Goal: Task Accomplishment & Management: Use online tool/utility

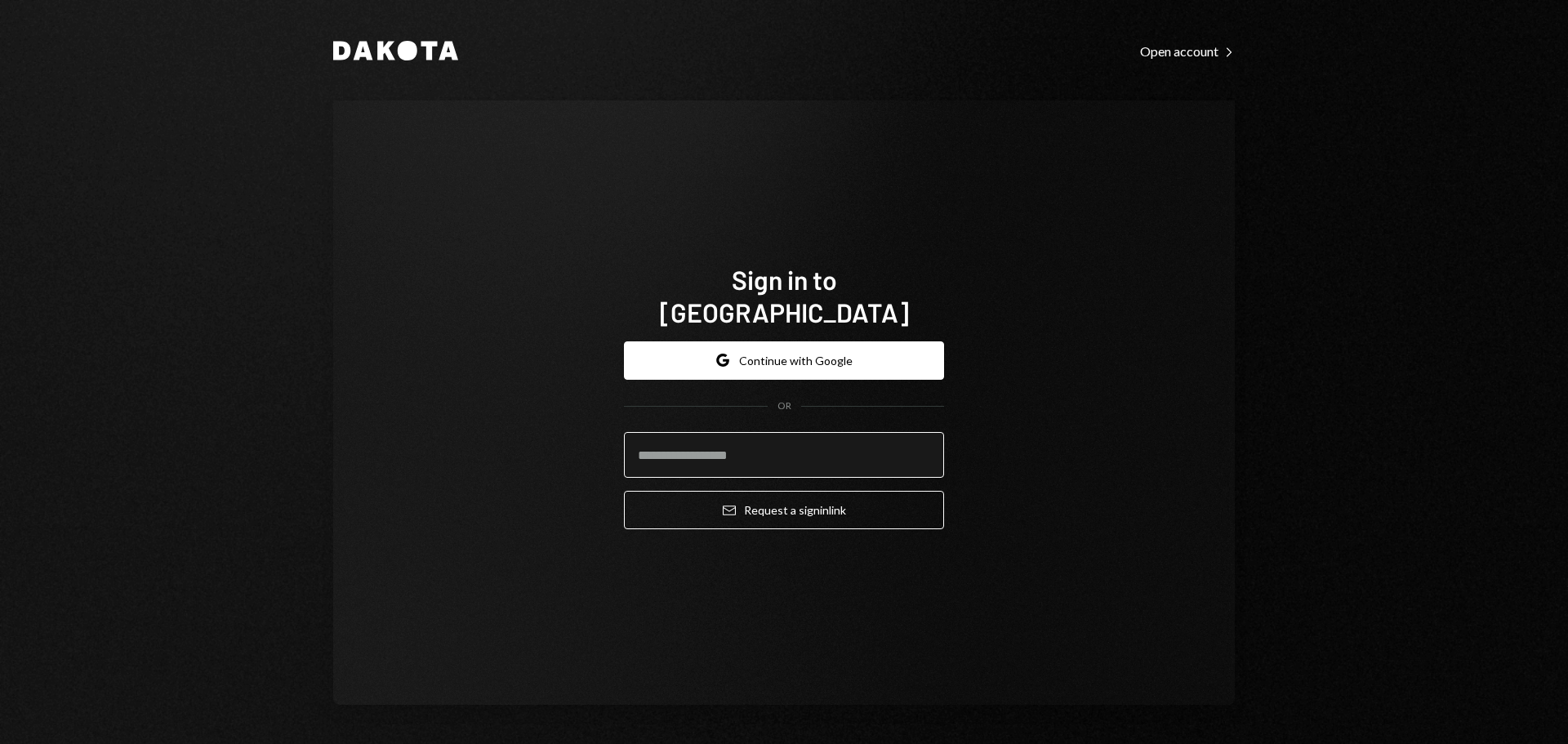
click at [752, 433] on input "email" at bounding box center [784, 455] width 320 height 46
type input "**********"
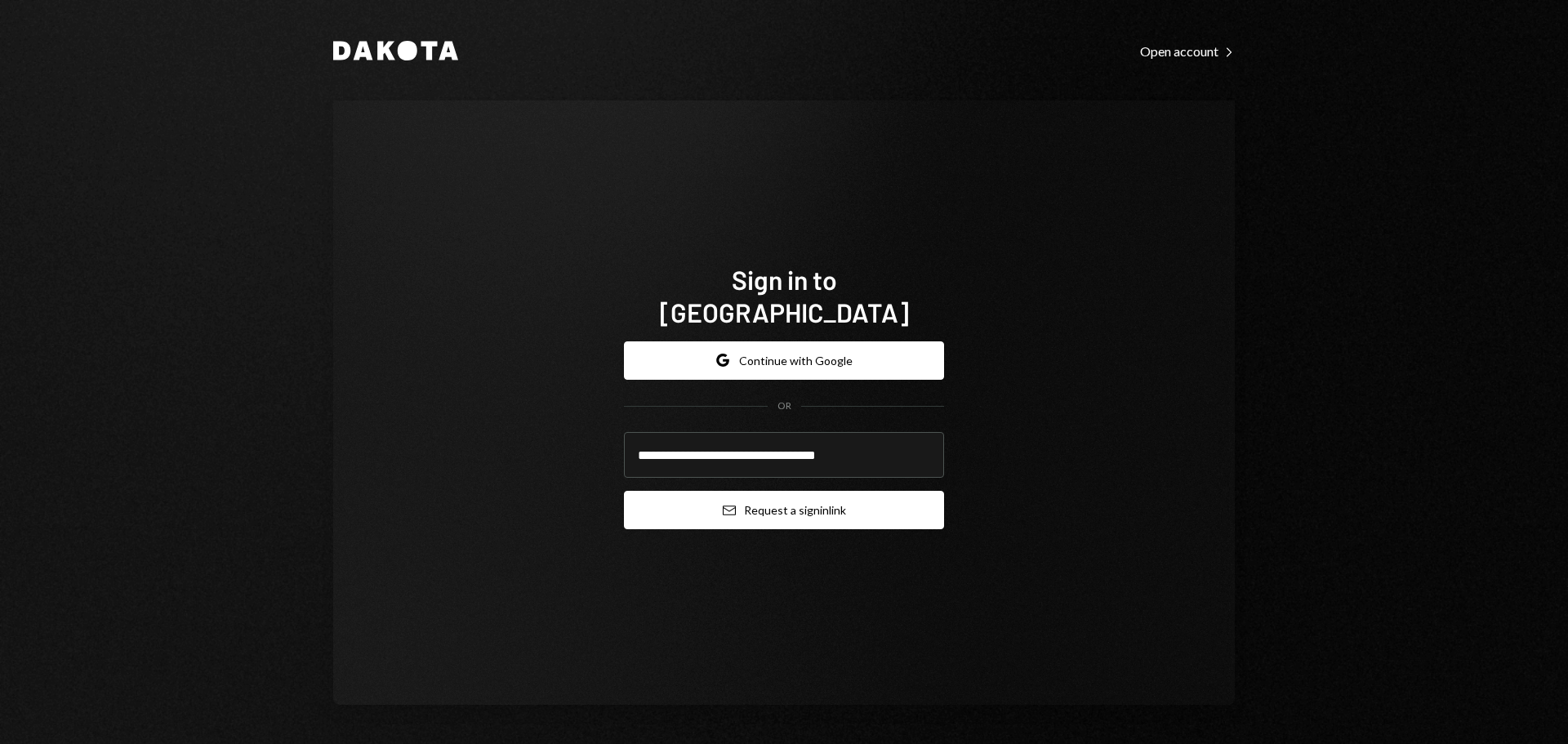
click at [763, 494] on button "Email Request a sign in link" at bounding box center [784, 510] width 320 height 39
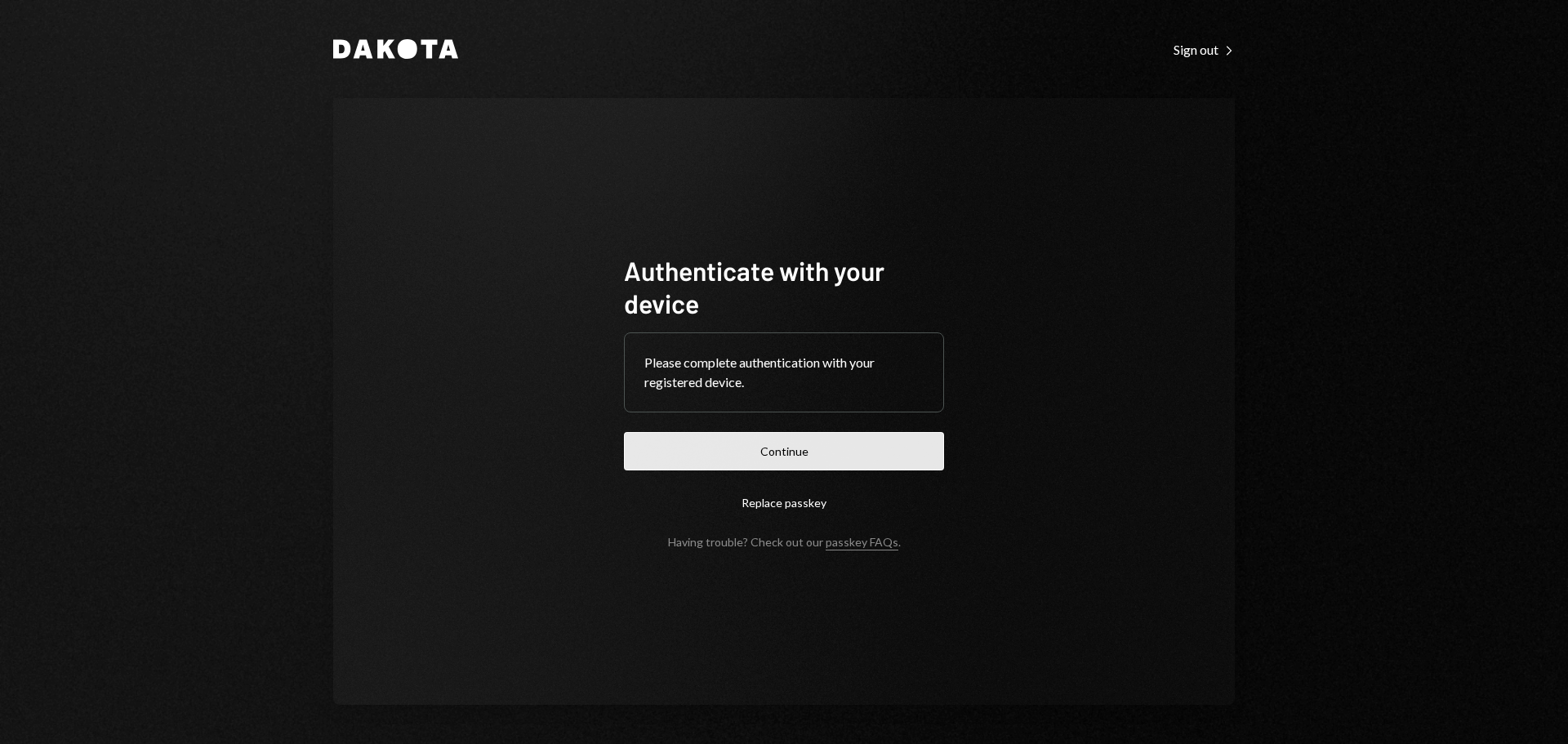
click at [797, 457] on button "Continue" at bounding box center [784, 451] width 320 height 39
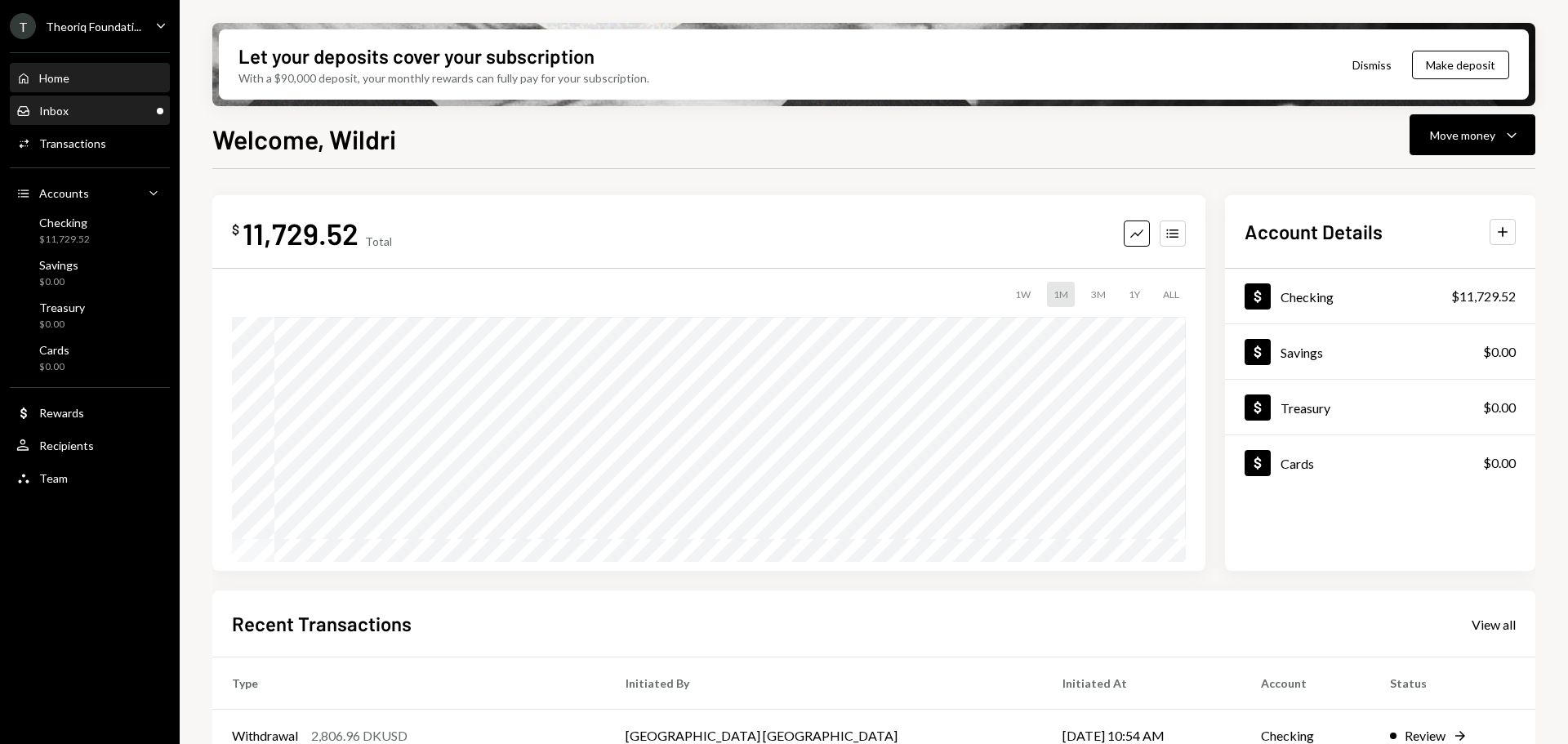
click at [81, 123] on div "Inbox Inbox" at bounding box center [89, 112] width 147 height 28
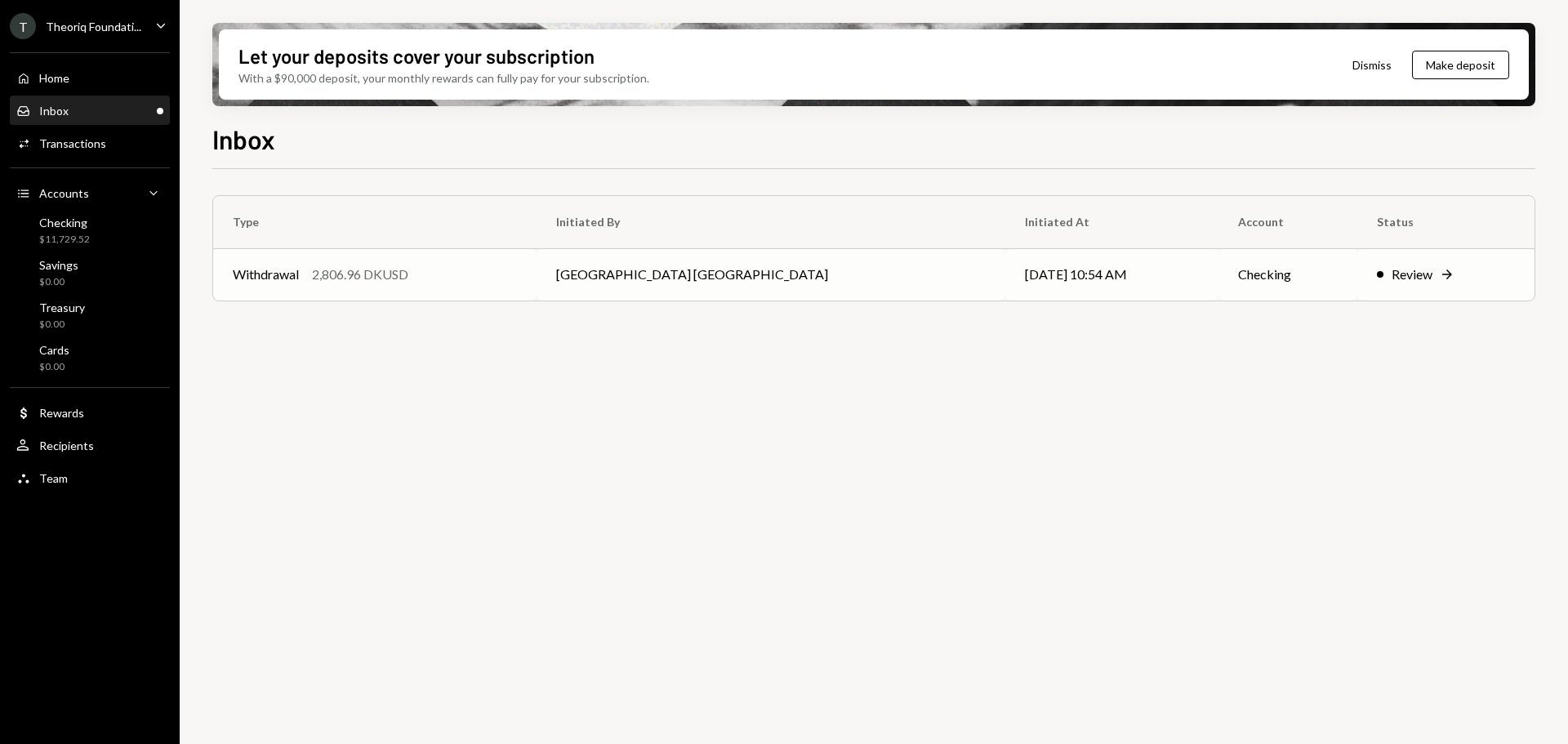
click at [779, 296] on td "[GEOGRAPHIC_DATA] [GEOGRAPHIC_DATA]" at bounding box center [771, 275] width 469 height 52
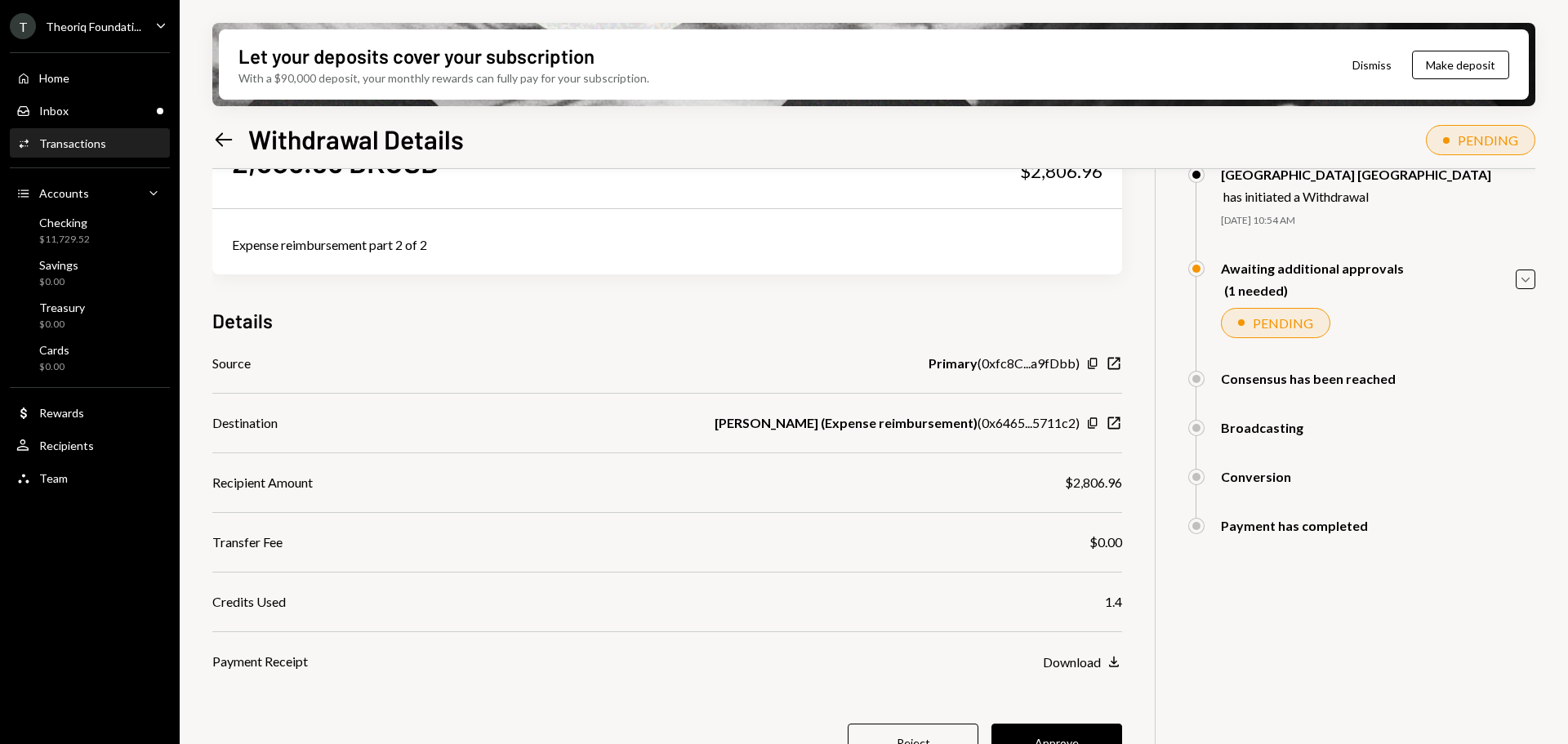
scroll to position [130, 0]
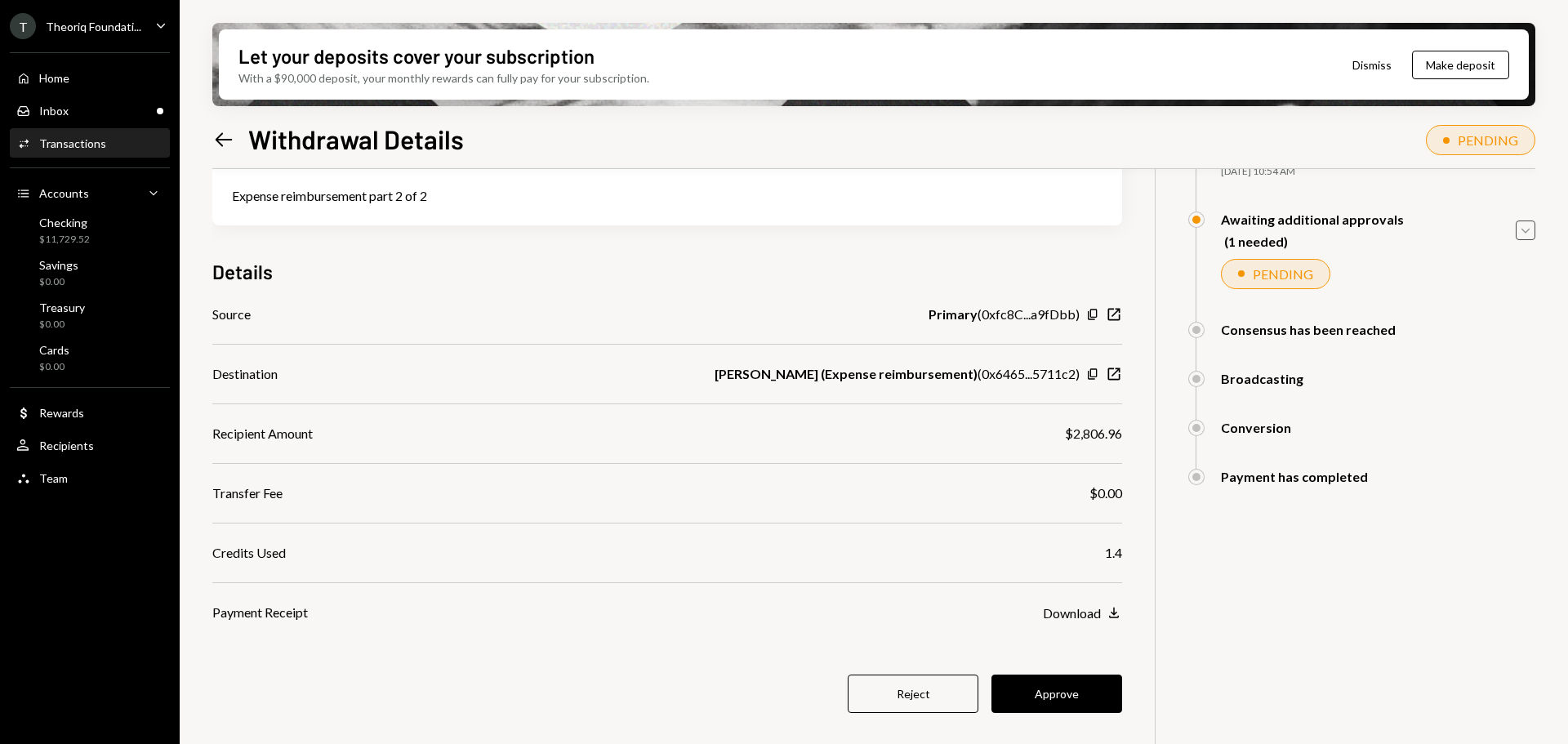
click at [1526, 226] on icon "Caret Down" at bounding box center [1526, 231] width 18 height 18
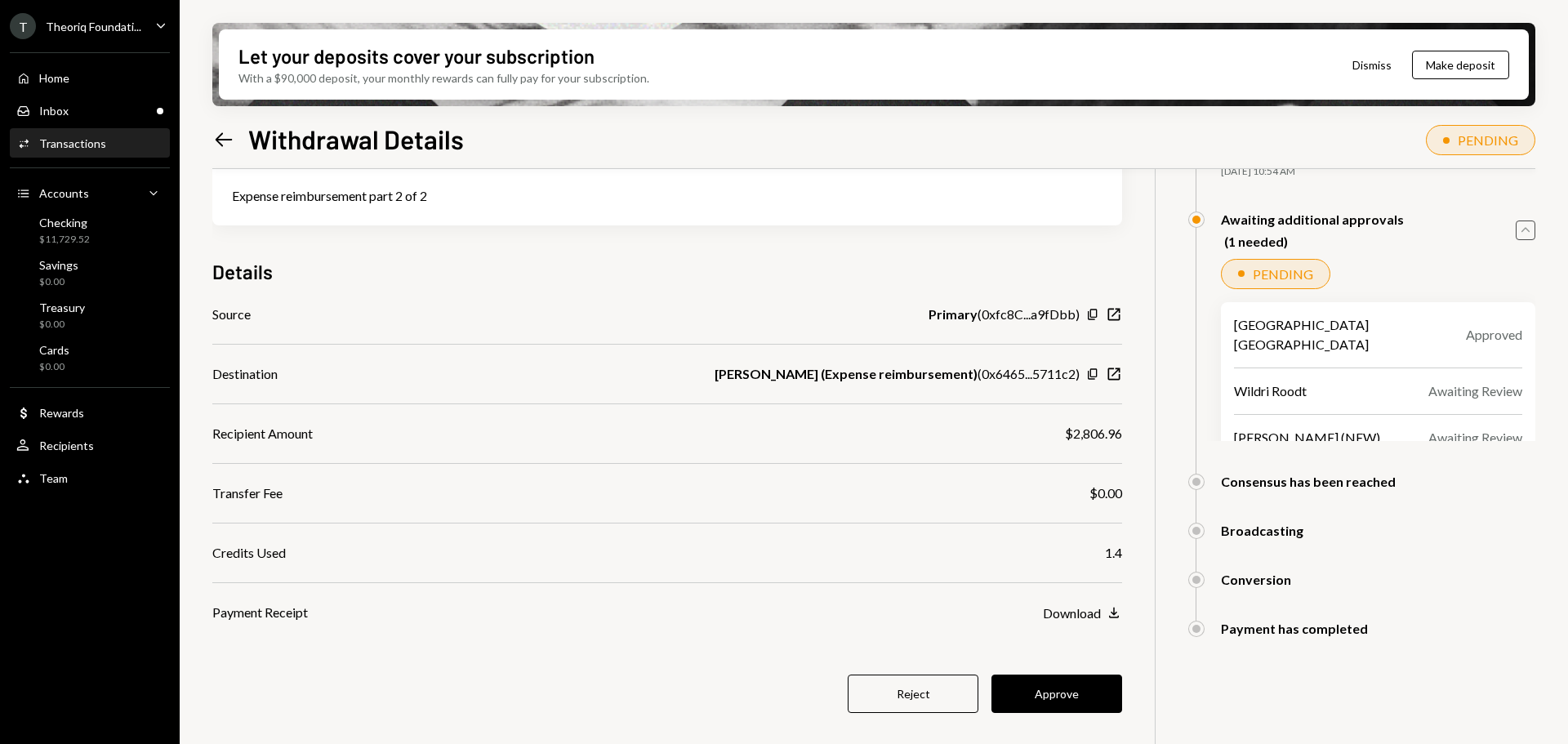
click at [1526, 226] on icon "Caret Up" at bounding box center [1526, 231] width 18 height 18
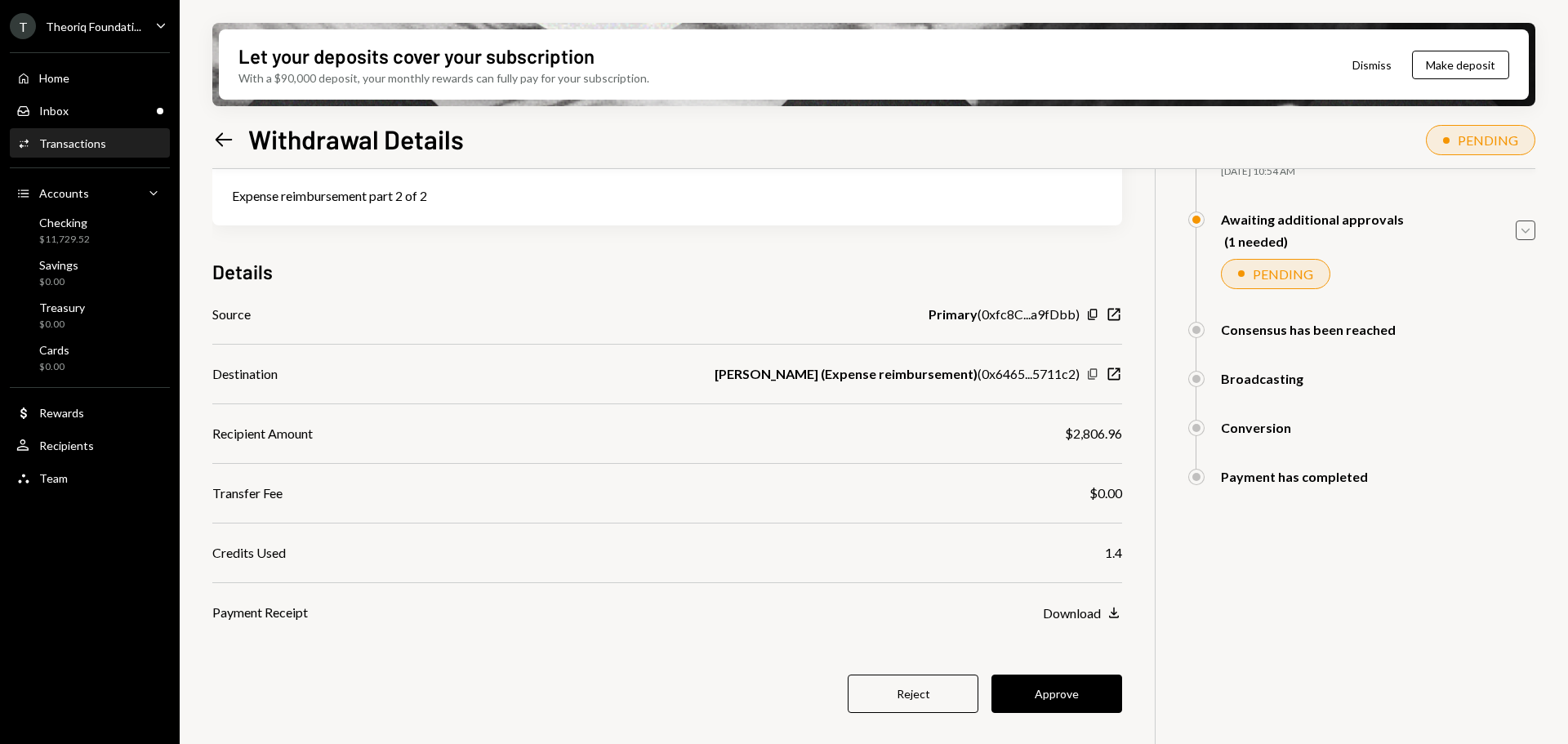
click at [1088, 376] on icon "Copy" at bounding box center [1093, 374] width 13 height 13
click at [1055, 696] on button "Approve" at bounding box center [1056, 694] width 130 height 39
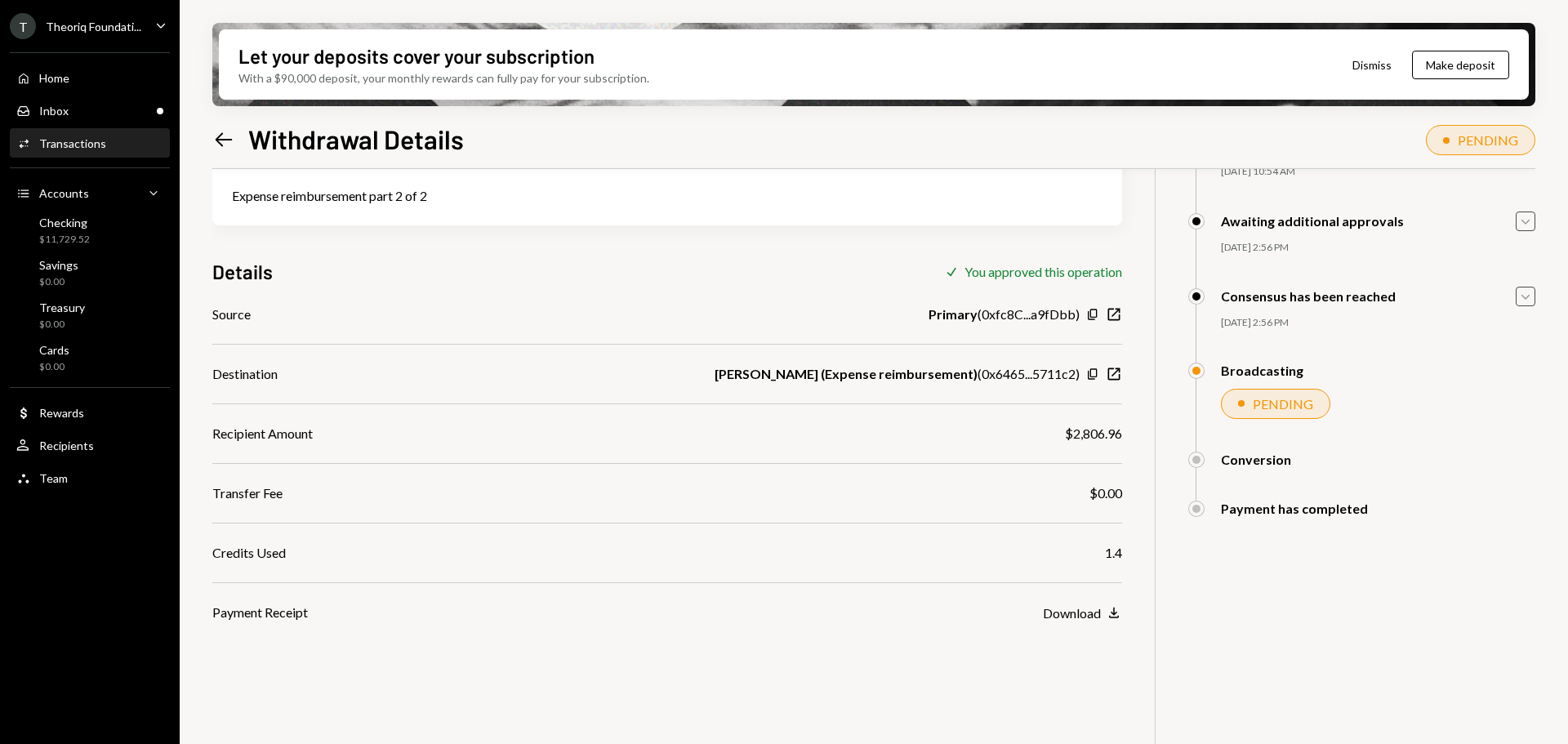
click at [1530, 300] on icon "Caret Down" at bounding box center [1526, 297] width 18 height 18
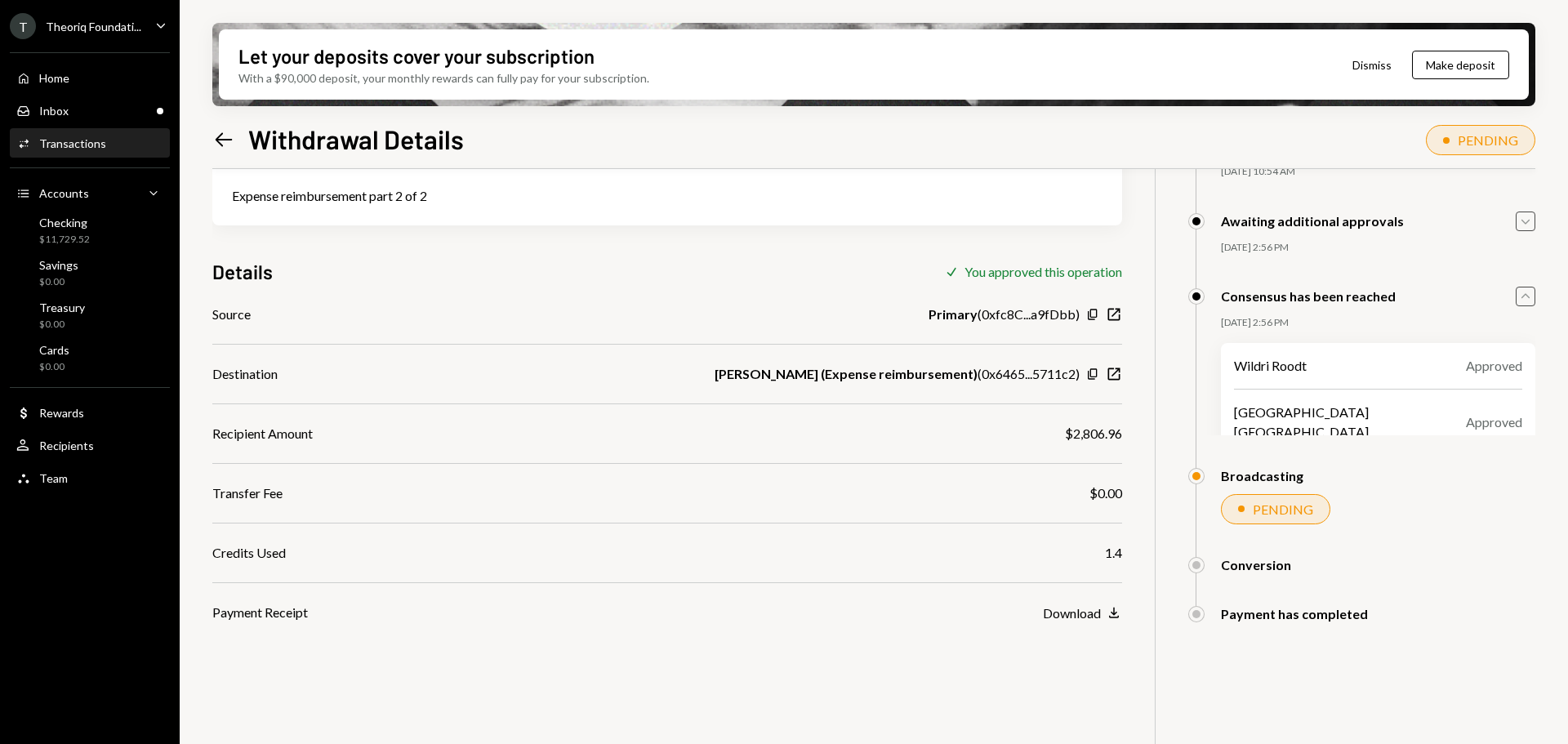
click at [1530, 300] on icon "Caret Up" at bounding box center [1526, 297] width 18 height 18
